Goal: Information Seeking & Learning: Find specific fact

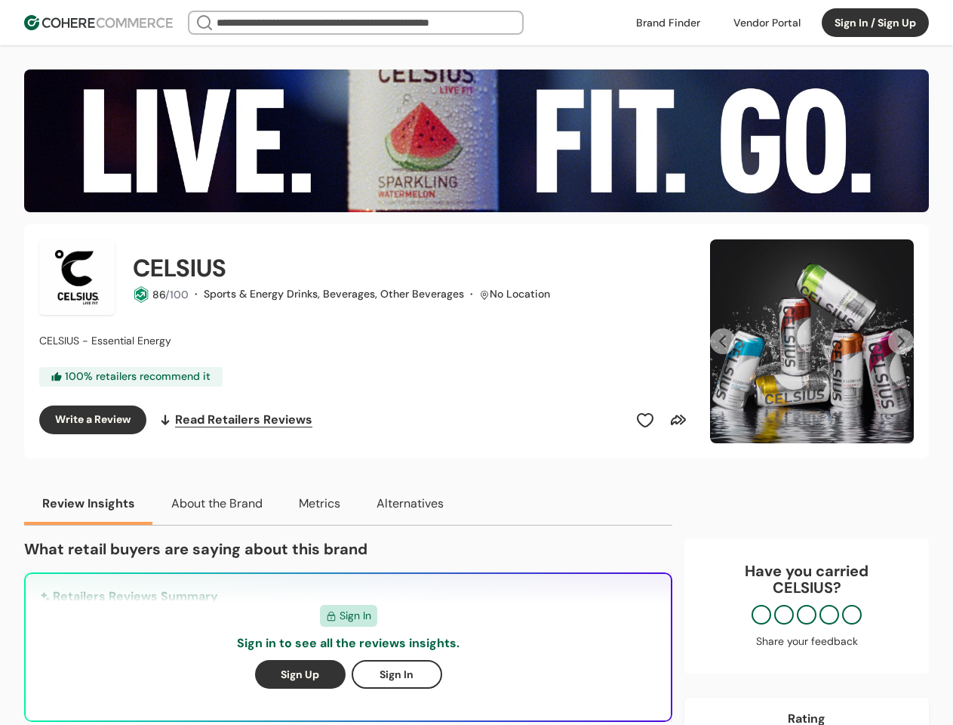
click at [476, 362] on div "CELSIUS 86 /100 · Sports & Energy Drinks, Beverages, Other Beverages · No Locat…" at bounding box center [365, 341] width 653 height 204
click at [767, 23] on div at bounding box center [767, 22] width 85 height 23
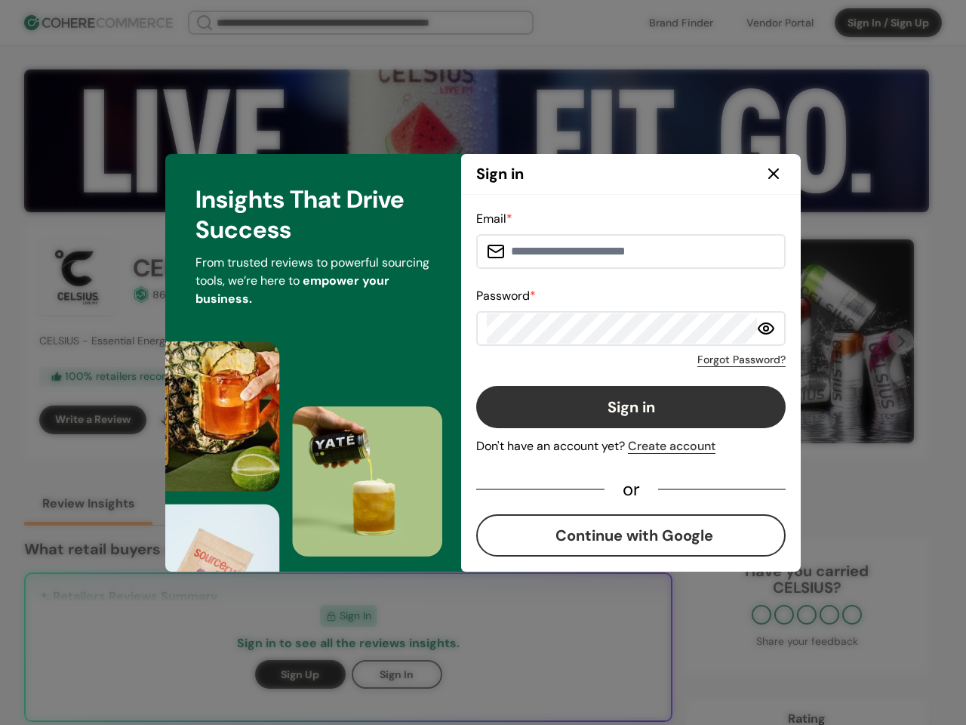
click at [645, 420] on button "Sign in" at bounding box center [630, 407] width 309 height 42
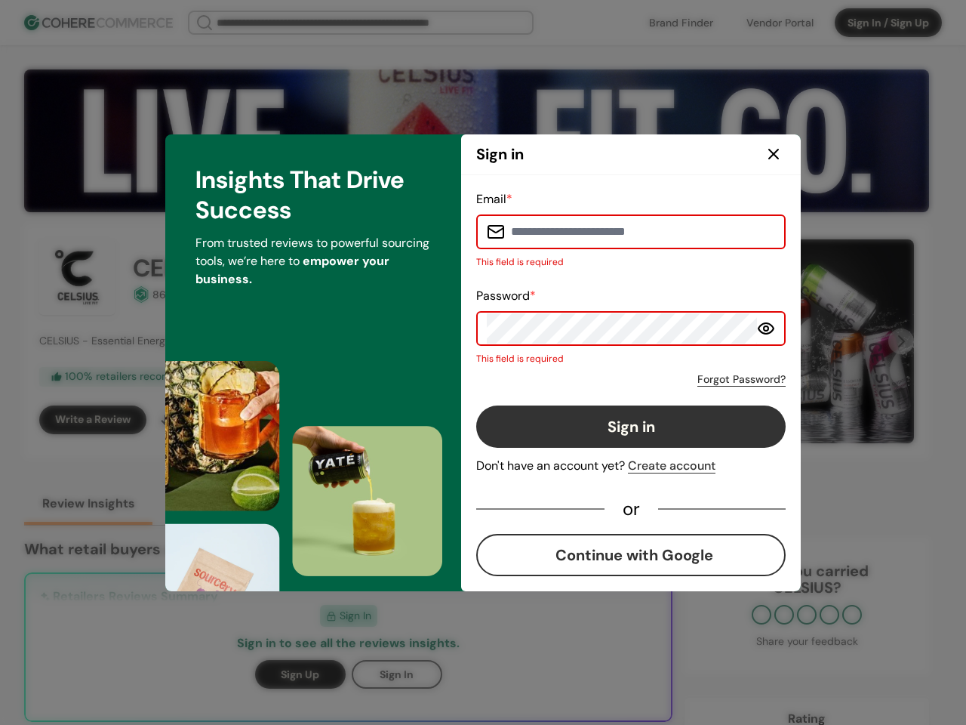
click at [679, 420] on button "Sign in" at bounding box center [630, 426] width 309 height 42
